Goal: Obtain resource: Obtain resource

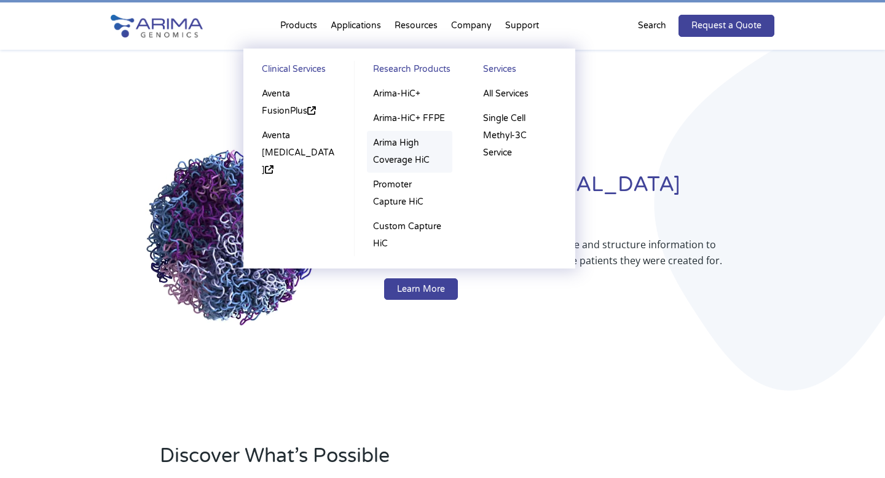
click at [408, 157] on link "Arima High Coverage HiC" at bounding box center [409, 152] width 85 height 42
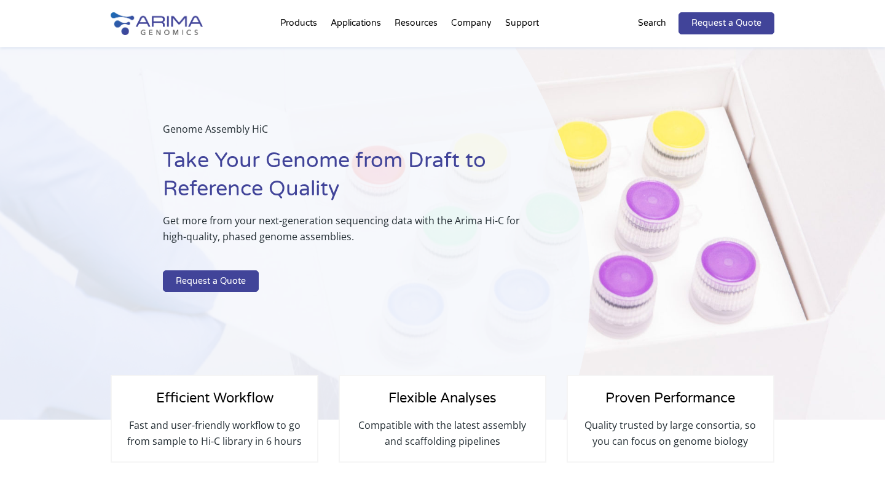
select select "[US_STATE]"
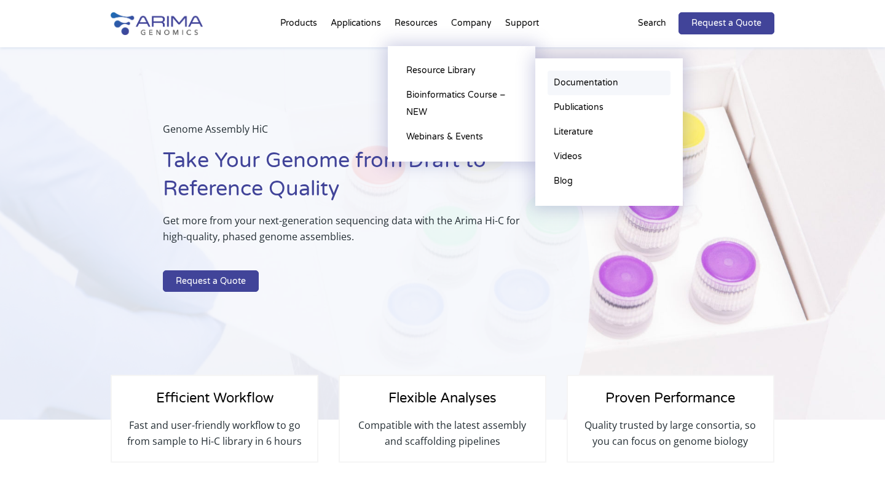
click at [598, 88] on link "Documentation" at bounding box center [609, 83] width 123 height 25
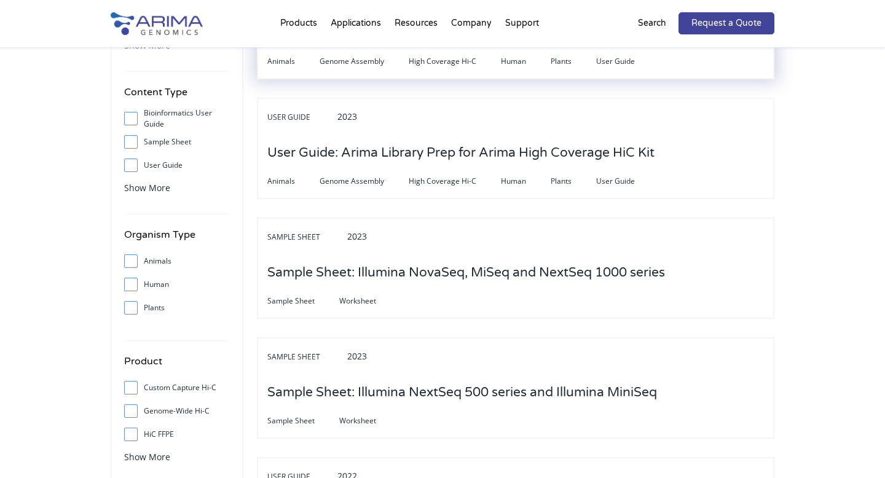
scroll to position [206, 0]
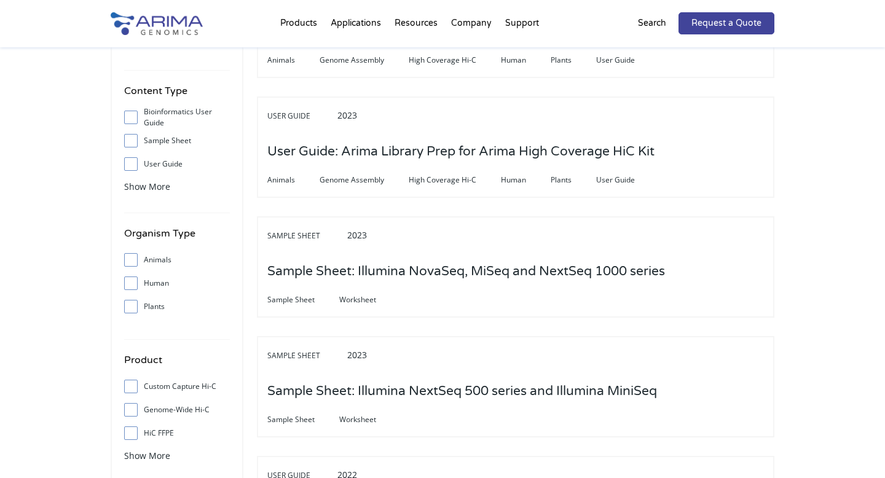
click at [132, 116] on input "Bioinformatics User Guide" at bounding box center [131, 117] width 8 height 8
checkbox input "true"
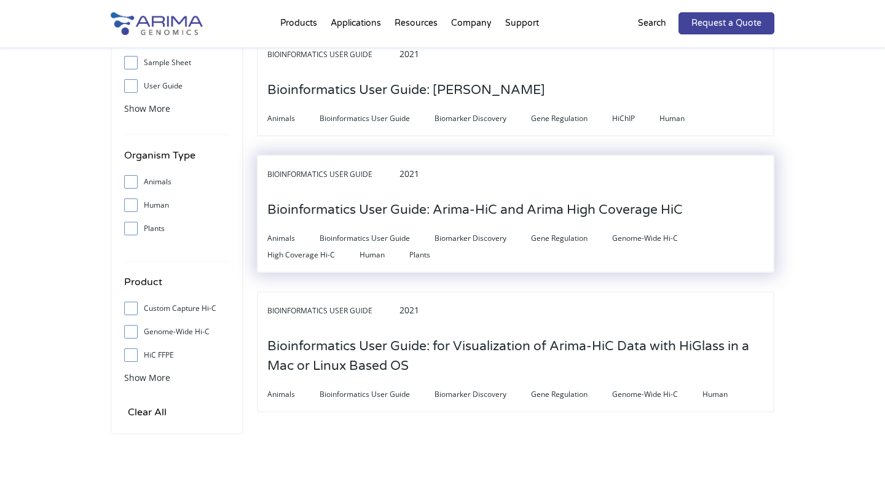
scroll to position [316, 0]
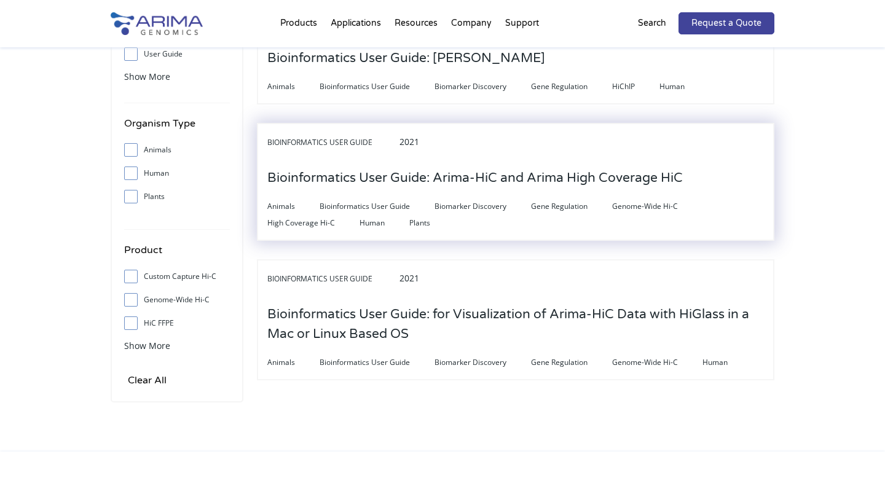
click at [447, 181] on h3 "Bioinformatics User Guide: Arima-HiC and Arima High Coverage HiC" at bounding box center [475, 178] width 416 height 38
